Goal: Information Seeking & Learning: Learn about a topic

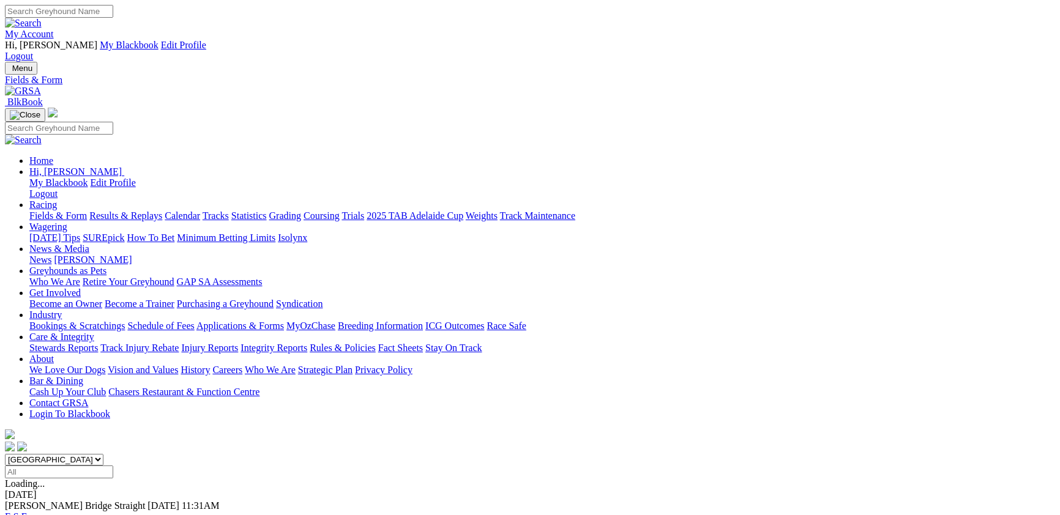
scroll to position [133, 0]
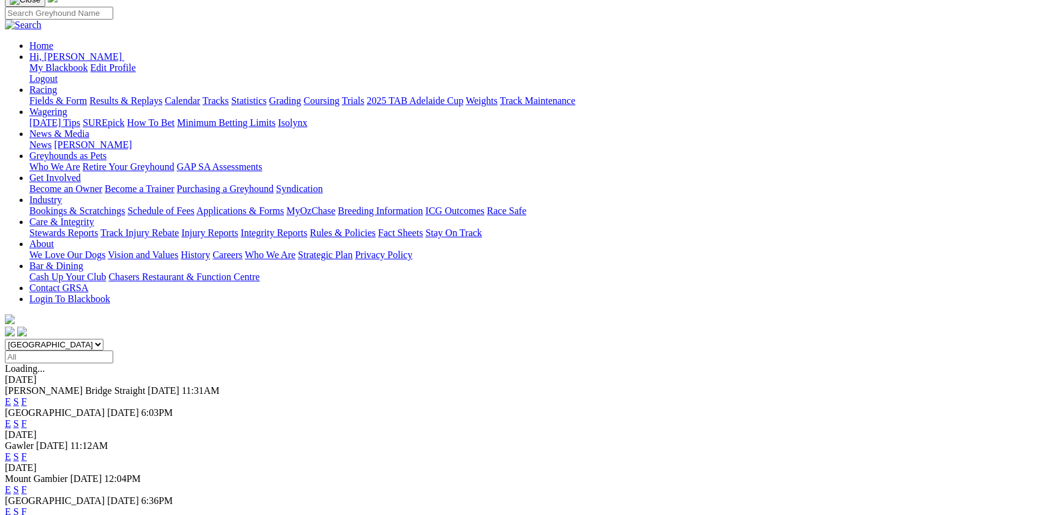
scroll to position [200, 0]
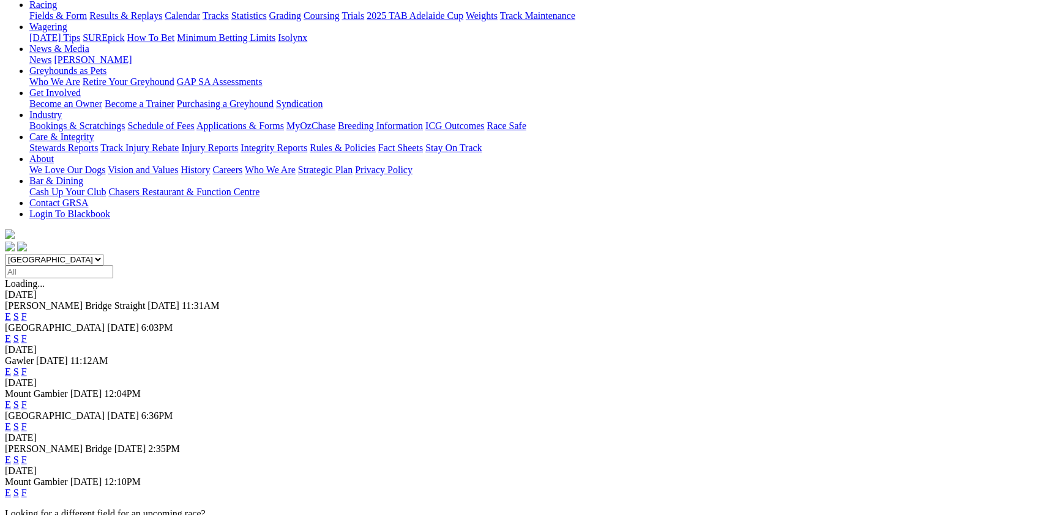
click at [27, 367] on link "F" at bounding box center [24, 372] width 6 height 10
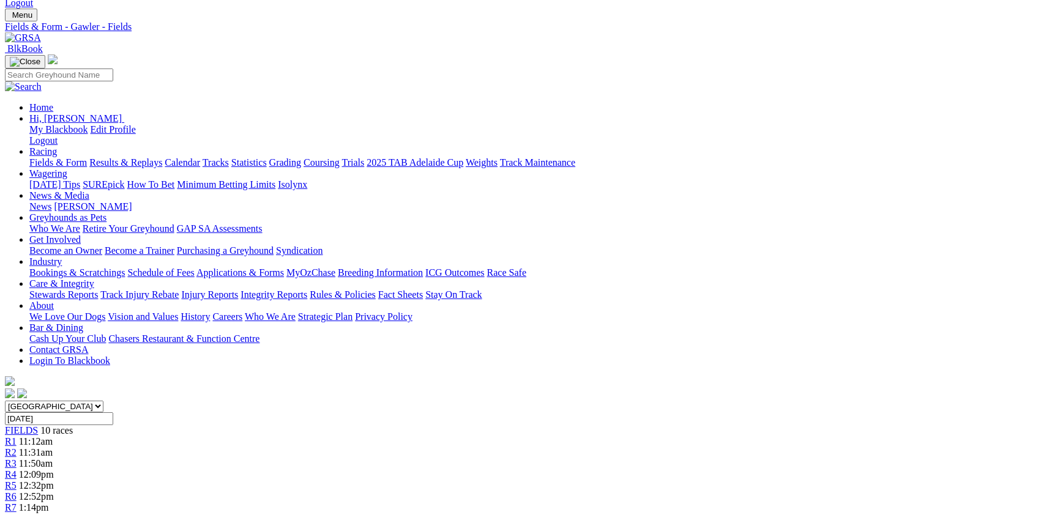
scroll to position [133, 0]
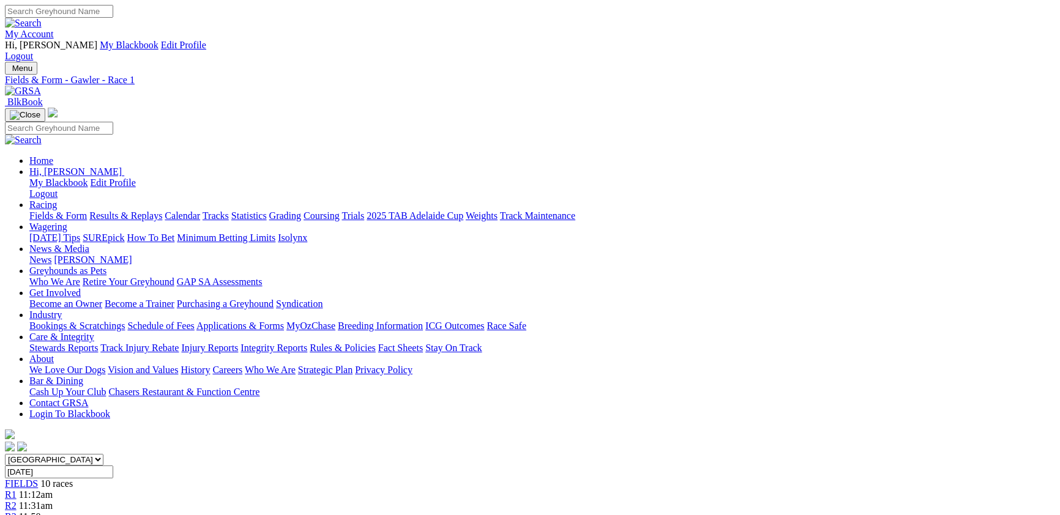
click at [73, 479] on span "10 races" at bounding box center [56, 484] width 32 height 10
click at [17, 490] on link "R1" at bounding box center [11, 495] width 12 height 10
click at [73, 479] on span "10 races" at bounding box center [56, 484] width 32 height 10
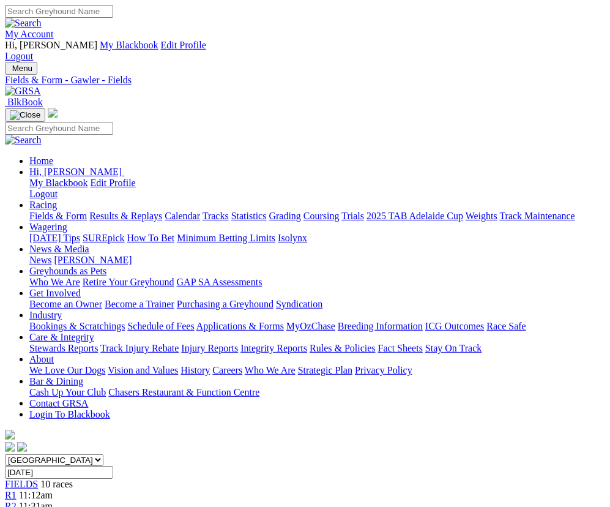
click at [114, 490] on div "R1 11:12am" at bounding box center [305, 495] width 600 height 11
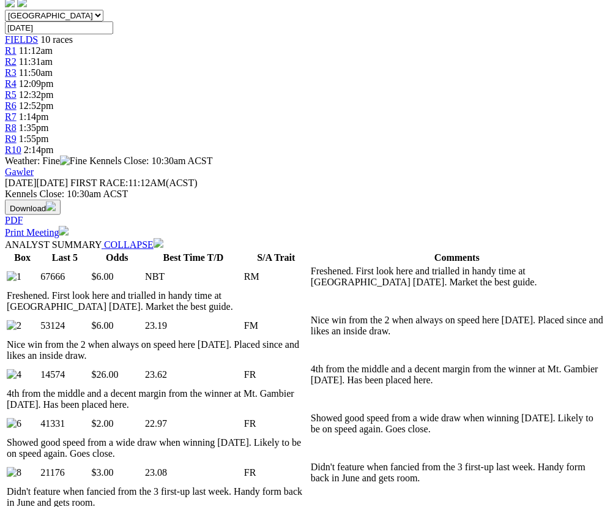
scroll to position [467, 0]
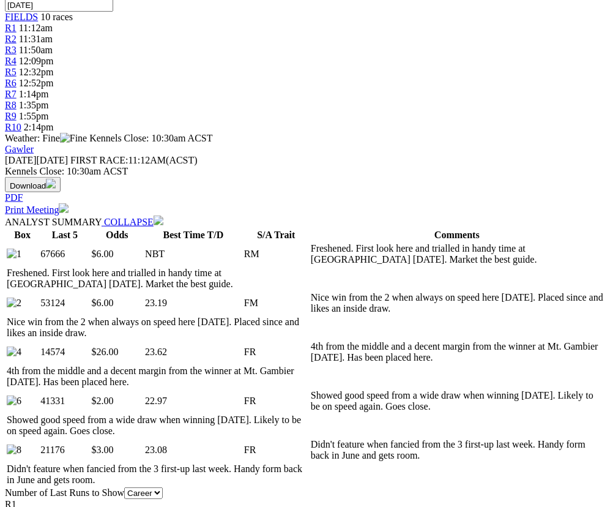
drag, startPoint x: 241, startPoint y: 162, endPoint x: 11, endPoint y: 144, distance: 230.2
copy p "IMAGINE THE FUN (6) Showed good speed from a wide draw when winning Sep 12. Lik…"
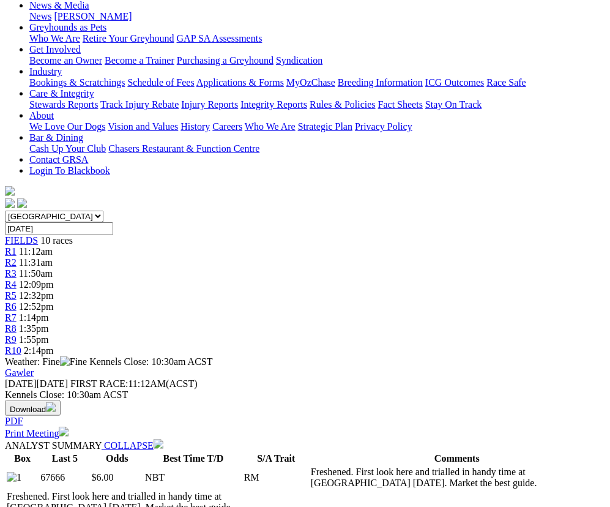
scroll to position [267, 0]
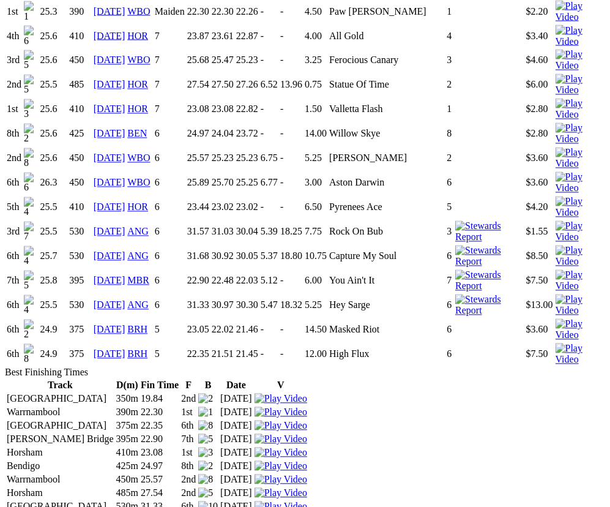
scroll to position [1068, 0]
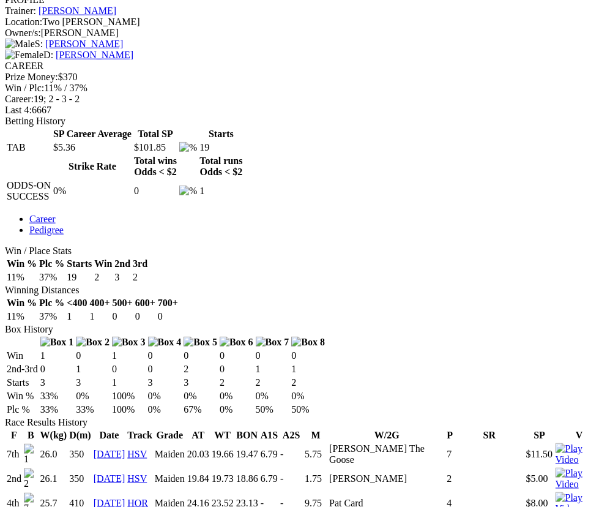
scroll to position [467, 0]
